Goal: Find specific page/section: Find specific page/section

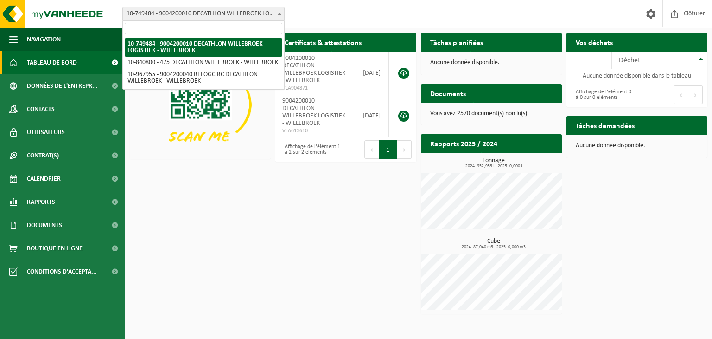
click at [202, 17] on span "10-749484 - 9004200010 DECATHLON WILLEBROEK LOGISTIEK - WILLEBROEK" at bounding box center [203, 13] width 161 height 13
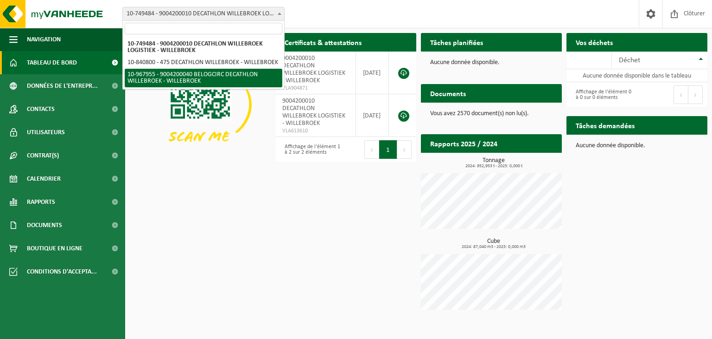
select select "154029"
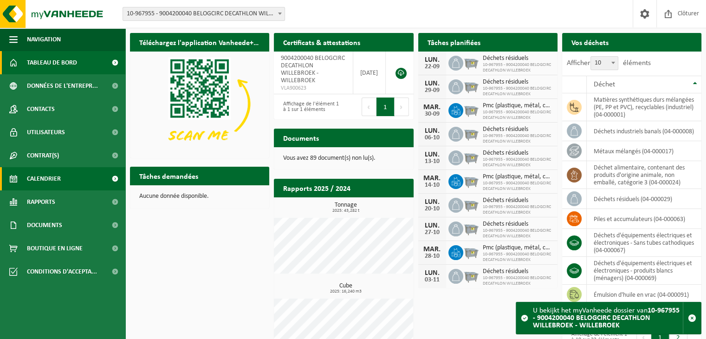
click at [49, 174] on span "Calendrier" at bounding box center [44, 178] width 34 height 23
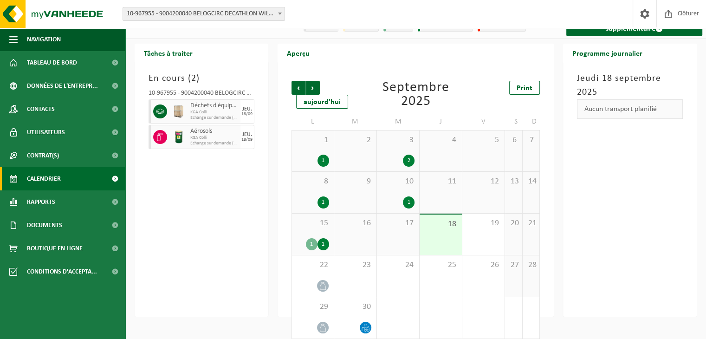
scroll to position [27, 0]
